Goal: Find specific page/section: Find specific page/section

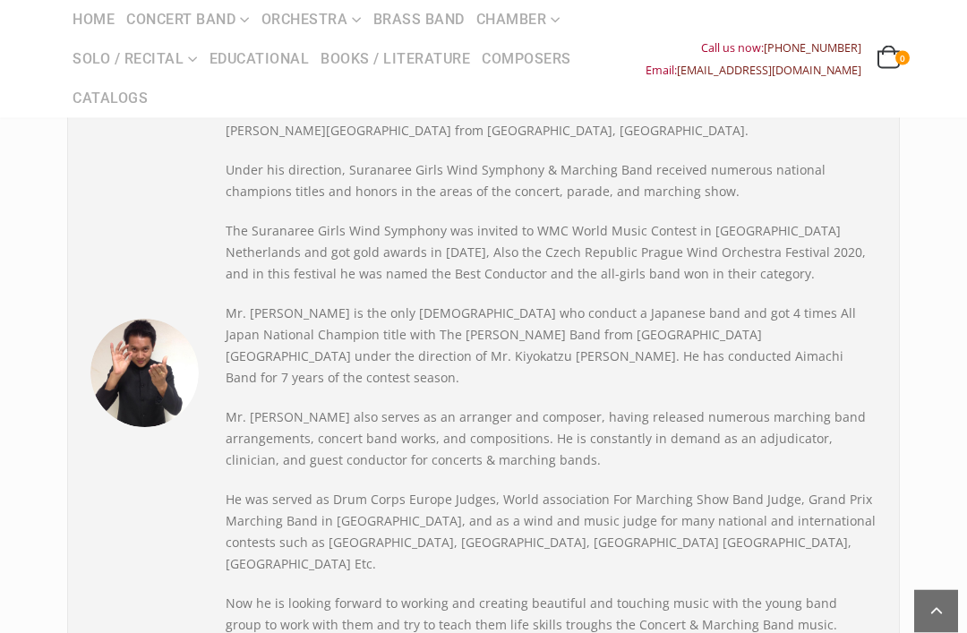
scroll to position [227, 0]
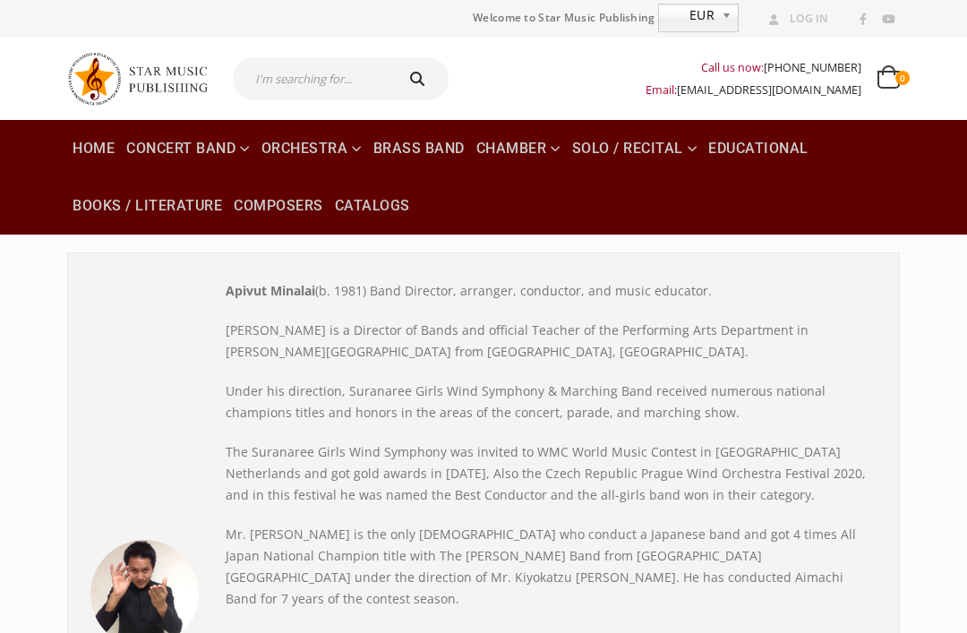
click at [372, 71] on input "text" at bounding box center [312, 78] width 158 height 43
type input "Asyahaari Husaini"
click at [410, 79] on button "submit" at bounding box center [419, 78] width 57 height 43
type input "Asyahaari Husaini"
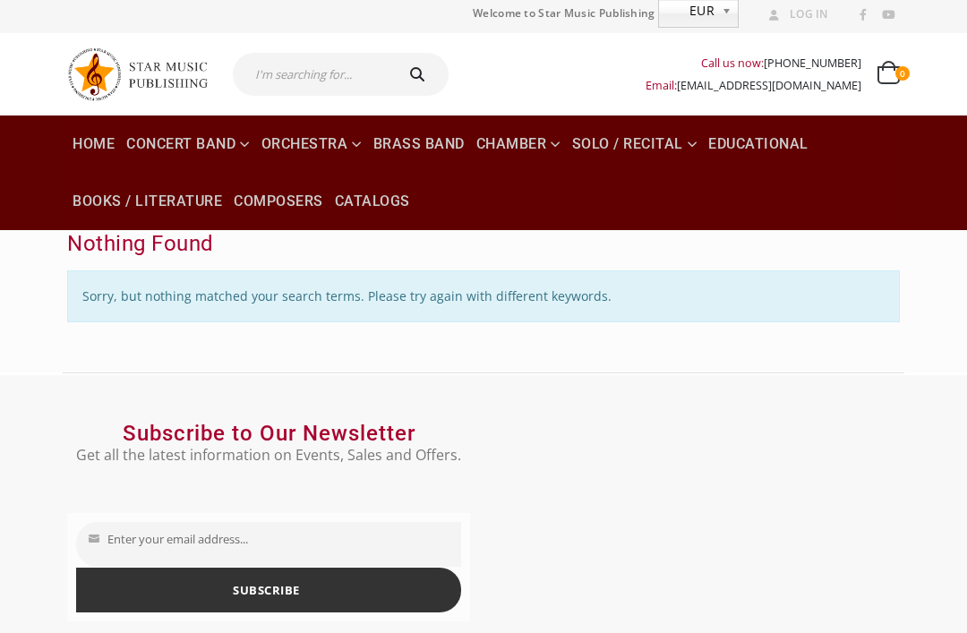
click at [297, 79] on input "text" at bounding box center [312, 74] width 158 height 43
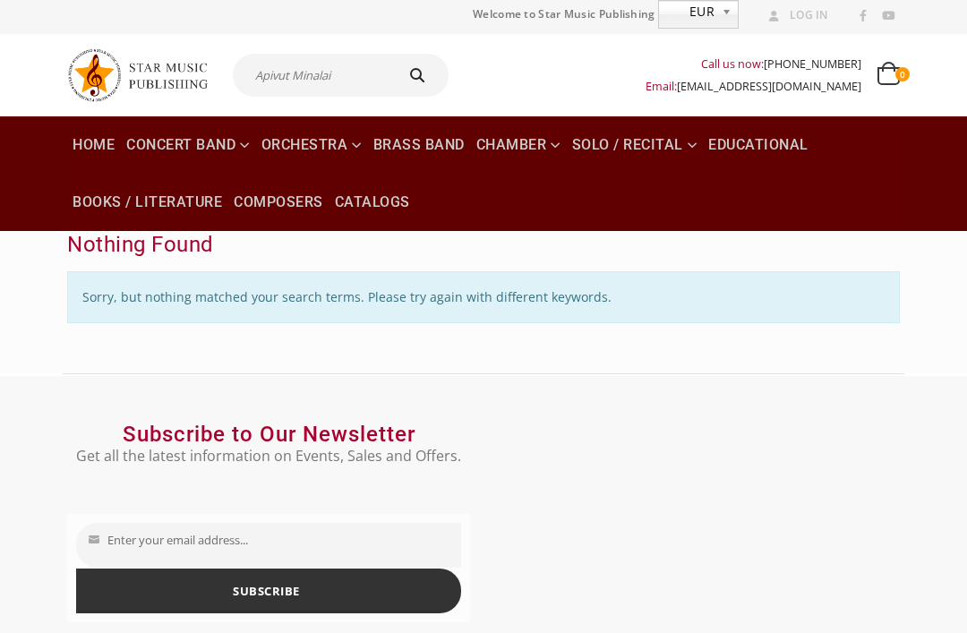
type input "Apivut Minalai"
click at [410, 74] on button "submit" at bounding box center [419, 75] width 57 height 43
type input "Apivut Minalai"
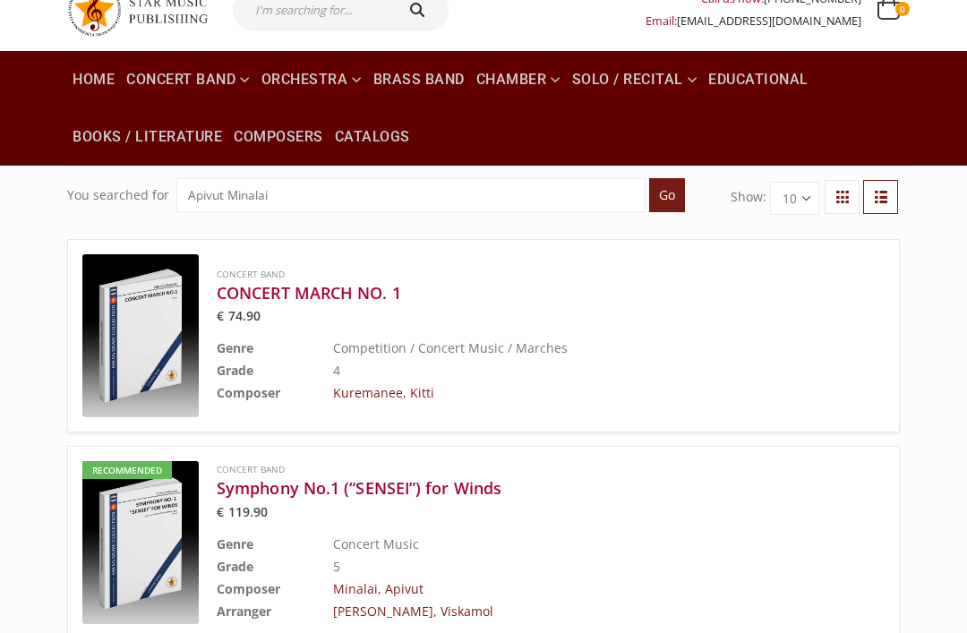
scroll to position [83, 0]
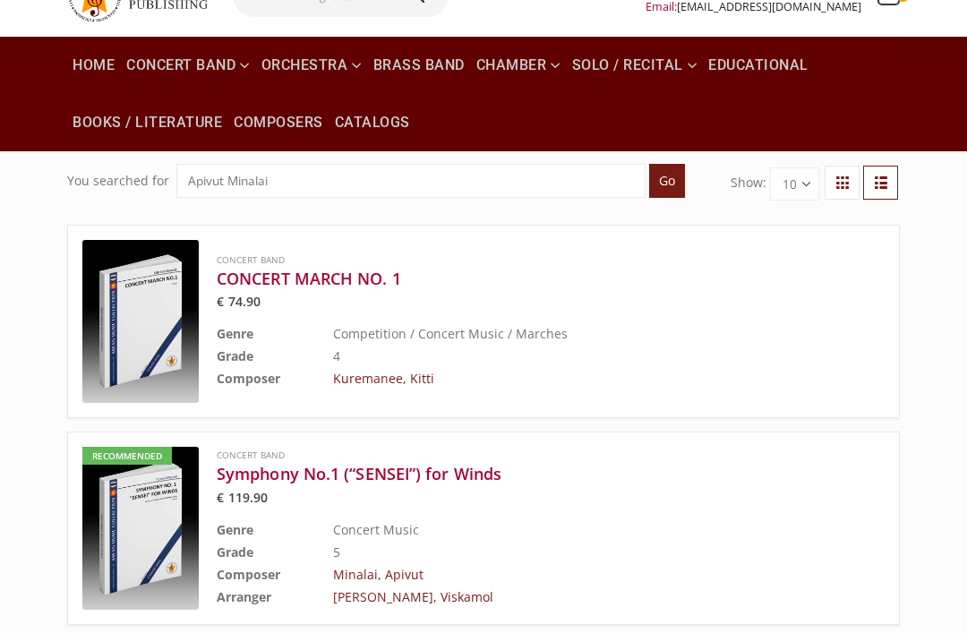
click at [402, 566] on link "Minalai, Apivut" at bounding box center [378, 574] width 90 height 17
click at [410, 566] on link "Minalai, Apivut" at bounding box center [378, 574] width 90 height 17
